Goal: Information Seeking & Learning: Learn about a topic

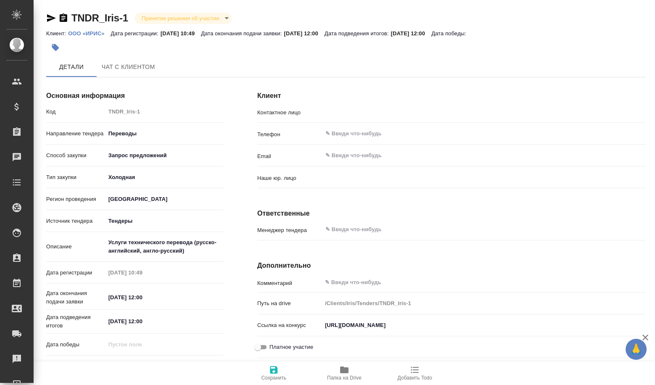
type input "[PERSON_NAME]"
type input "(T24) Общество с ограниченной ответственностью «Трактат24»"
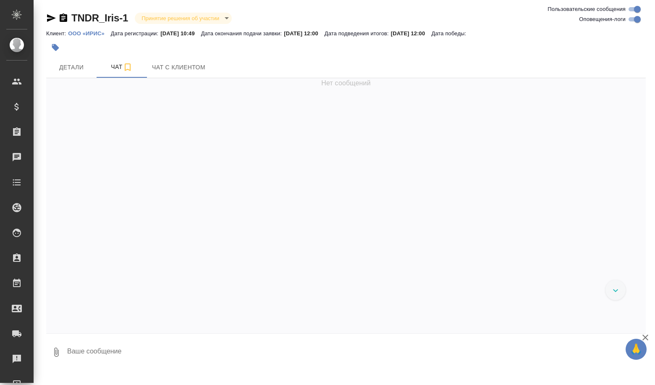
scroll to position [81, 0]
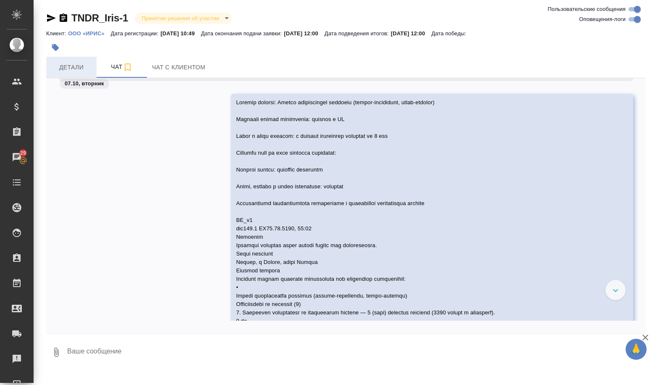
click at [91, 71] on span "Детали" at bounding box center [71, 67] width 40 height 10
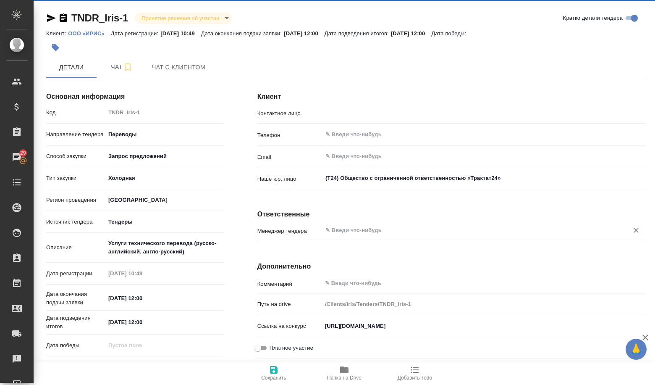
type input "[PERSON_NAME]"
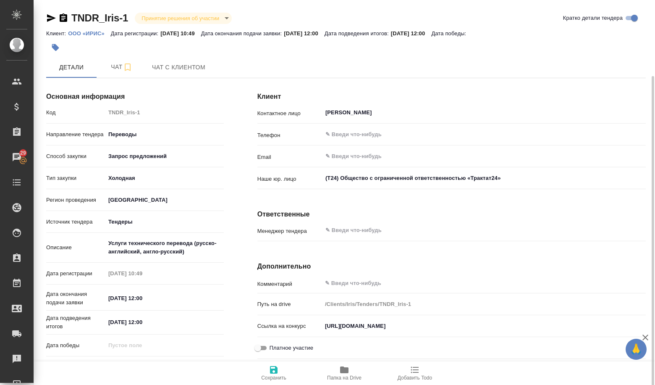
scroll to position [42, 0]
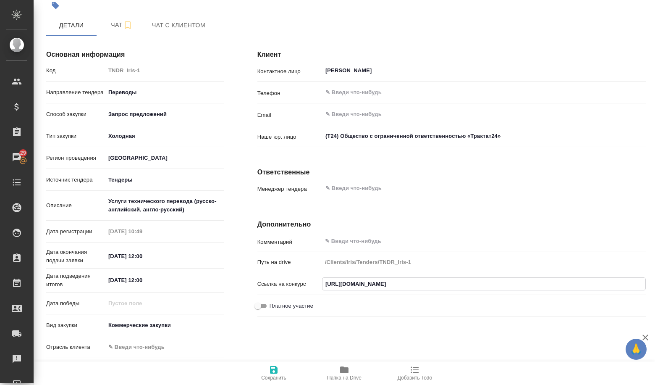
drag, startPoint x: 323, startPoint y: 287, endPoint x: 622, endPoint y: 294, distance: 298.2
click at [622, 294] on div "Ссылка на конкурс [URL][DOMAIN_NAME]" at bounding box center [451, 287] width 388 height 22
click at [398, 291] on div "Ссылка на конкурс [URL][DOMAIN_NAME]" at bounding box center [451, 287] width 388 height 22
drag, startPoint x: 320, startPoint y: 280, endPoint x: 655, endPoint y: 297, distance: 335.6
click at [655, 297] on div "TNDR_Iris-1 Принятие решения об участии decision [PERSON_NAME] детали [PERSON_N…" at bounding box center [345, 192] width 622 height 385
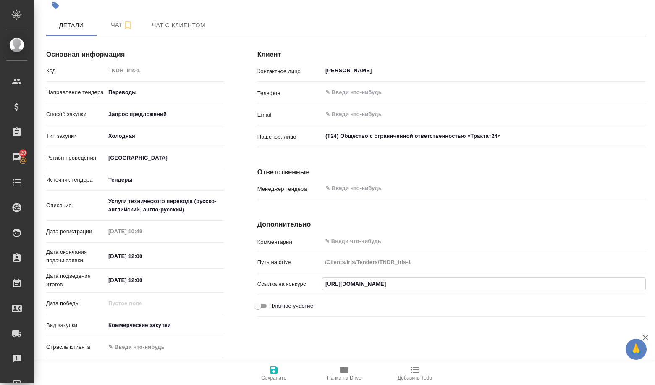
scroll to position [0, 190]
click at [375, 319] on div "Платное участие" at bounding box center [451, 309] width 388 height 22
drag, startPoint x: 323, startPoint y: 285, endPoint x: 655, endPoint y: 340, distance: 335.8
click at [655, 340] on div "TNDR_Iris-1 Принятие решения об участии decision [PERSON_NAME] детали [PERSON_N…" at bounding box center [345, 192] width 622 height 385
